Goal: Go to known website: Access a specific website the user already knows

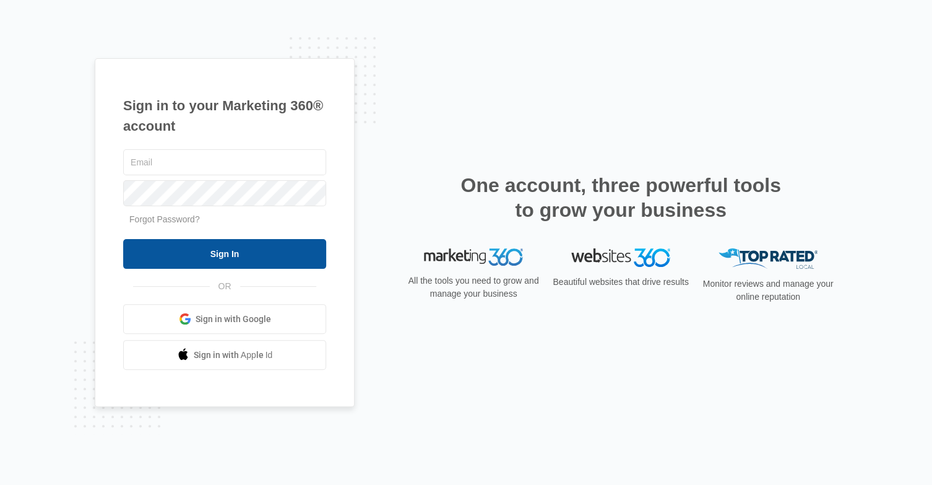
type input "[EMAIL_ADDRESS][DOMAIN_NAME]"
click at [300, 251] on input "Sign In" at bounding box center [224, 254] width 203 height 30
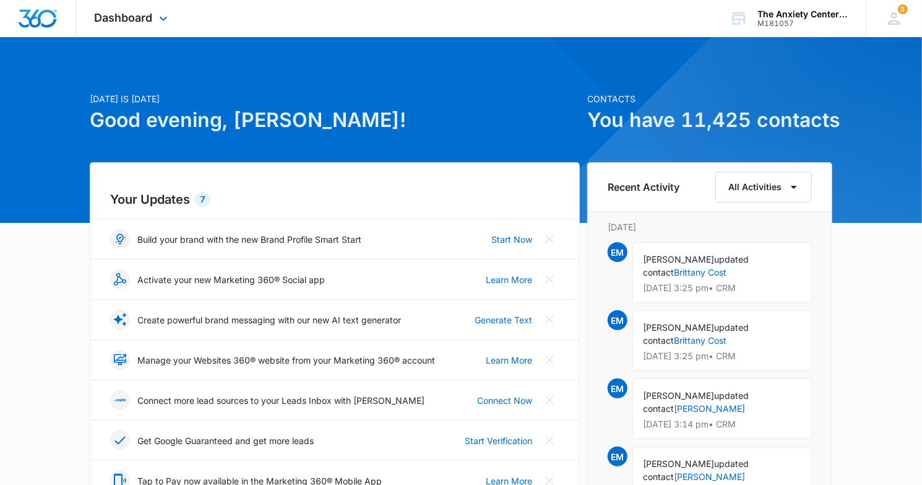
click at [102, 25] on div "Dashboard Apps Reputation Websites Forms CRM Email Social Payments POS Content …" at bounding box center [132, 18] width 113 height 37
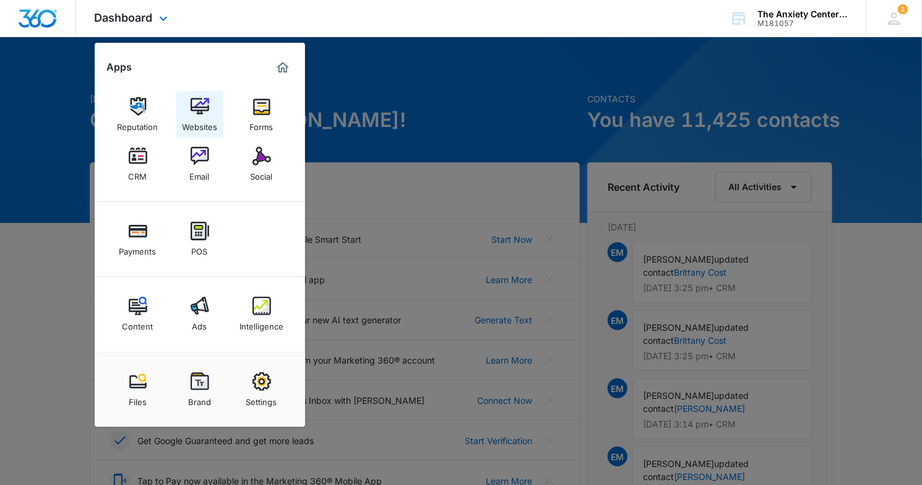
click at [197, 95] on link "Websites" at bounding box center [199, 114] width 47 height 47
